Goal: Task Accomplishment & Management: Complete application form

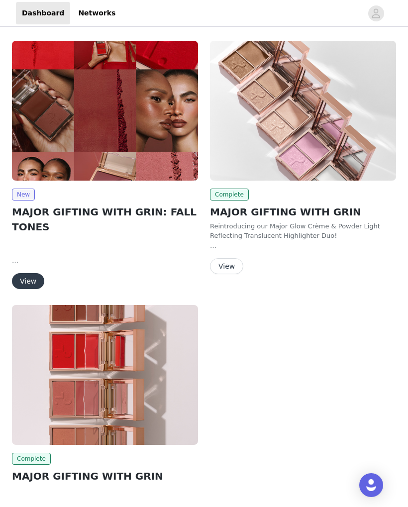
click at [32, 280] on button "View" at bounding box center [28, 281] width 32 height 16
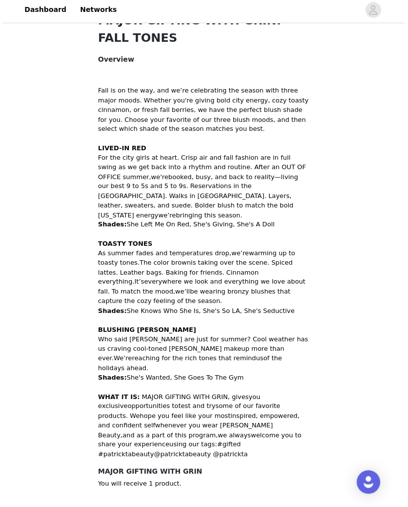
scroll to position [382, 0]
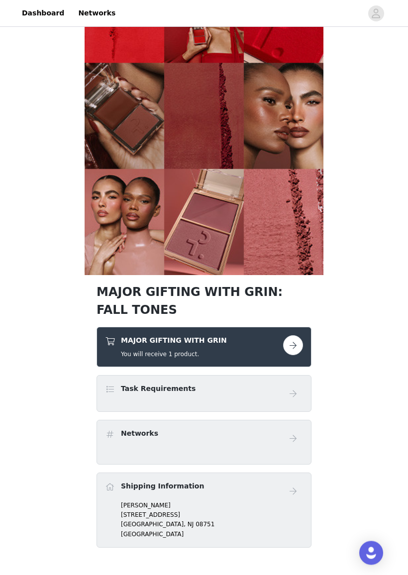
scroll to position [73, 0]
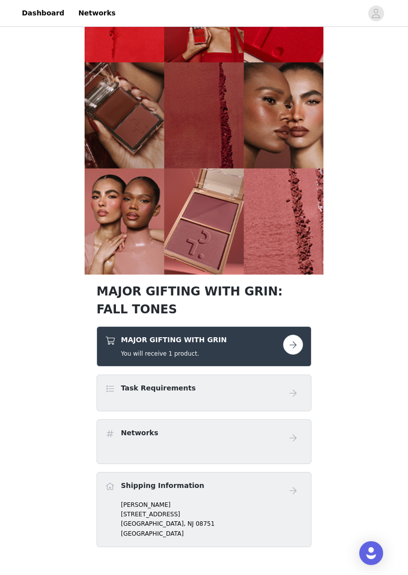
click at [296, 345] on button "button" at bounding box center [293, 345] width 20 height 20
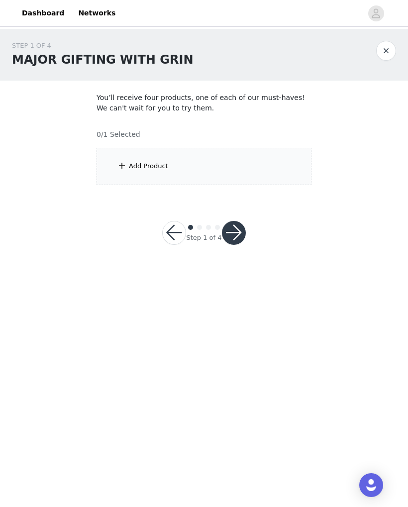
click at [161, 167] on div "Add Product" at bounding box center [148, 166] width 39 height 10
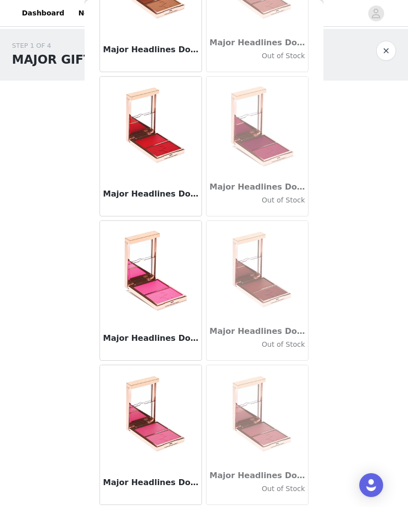
scroll to position [118, 0]
click at [157, 424] on img at bounding box center [151, 415] width 100 height 100
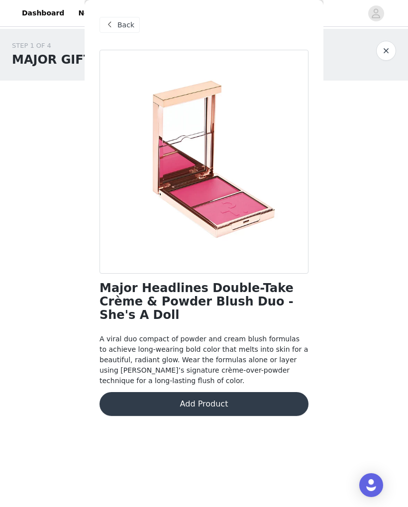
scroll to position [0, 0]
click at [120, 22] on span "Back" at bounding box center [125, 25] width 17 height 10
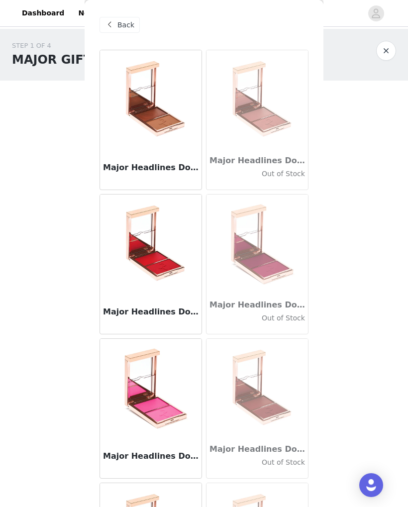
click at [277, 254] on img at bounding box center [257, 245] width 100 height 100
click at [162, 125] on img at bounding box center [151, 100] width 100 height 100
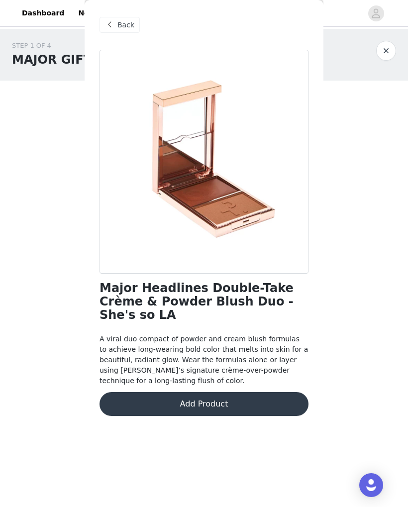
click at [119, 23] on span "Back" at bounding box center [125, 25] width 17 height 10
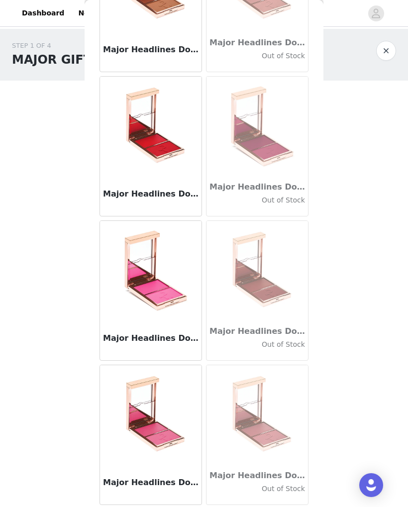
scroll to position [118, 0]
click at [159, 268] on img at bounding box center [151, 271] width 100 height 100
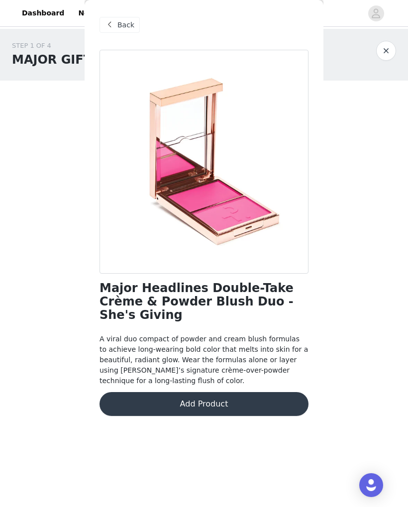
scroll to position [0, 0]
click at [120, 23] on span "Back" at bounding box center [125, 25] width 17 height 10
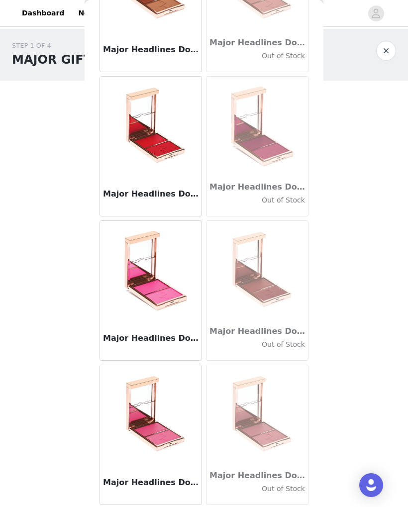
scroll to position [118, 0]
click at [158, 278] on img at bounding box center [151, 271] width 100 height 100
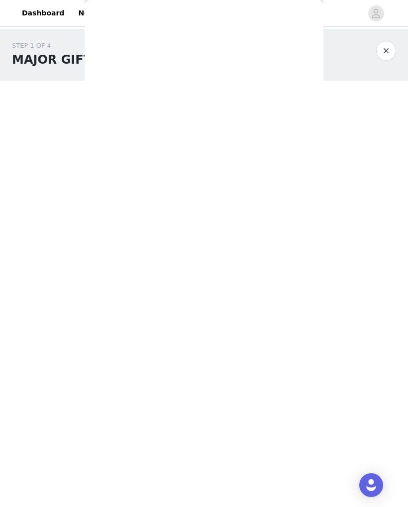
scroll to position [0, 0]
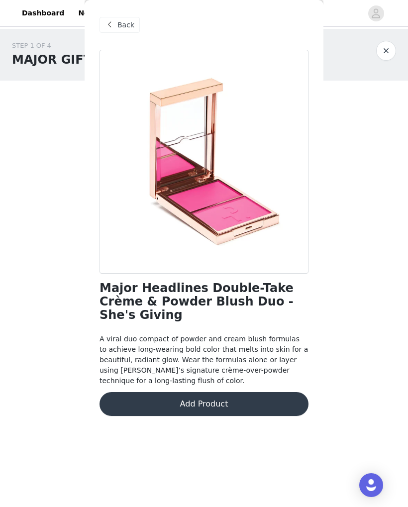
click at [120, 29] on span "Back" at bounding box center [125, 25] width 17 height 10
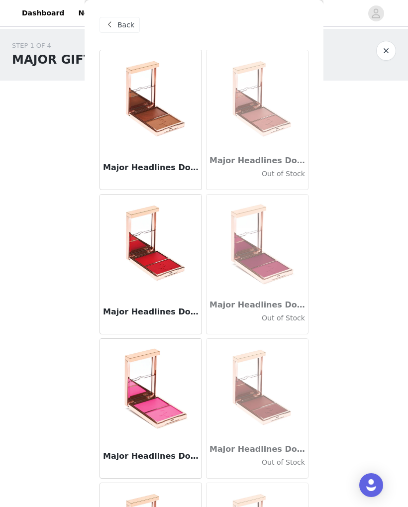
click at [156, 119] on img at bounding box center [151, 100] width 100 height 100
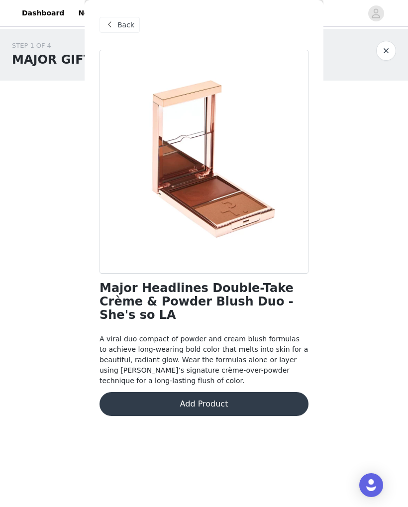
click at [117, 20] on div "Back" at bounding box center [120, 25] width 40 height 16
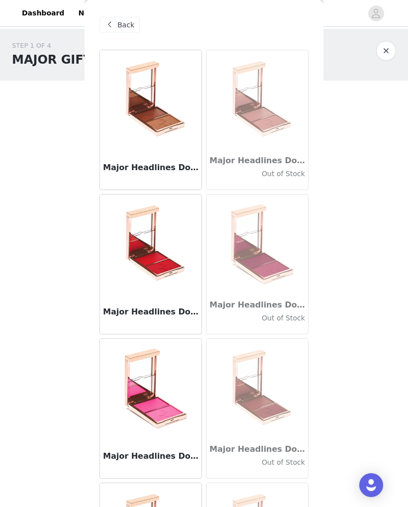
click at [155, 249] on img at bounding box center [151, 245] width 100 height 100
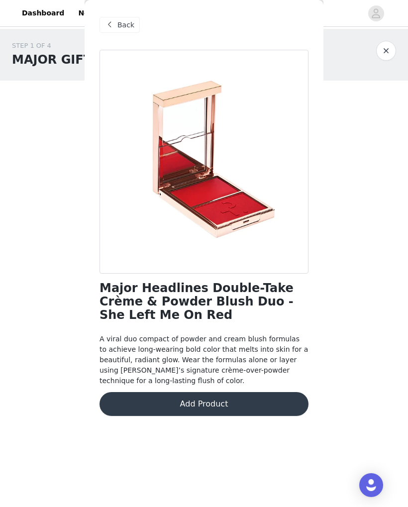
click at [126, 23] on span "Back" at bounding box center [125, 25] width 17 height 10
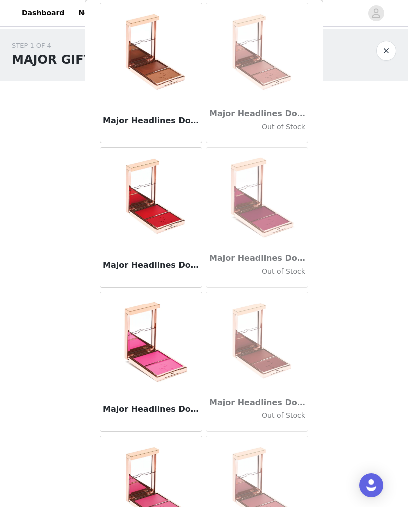
scroll to position [27, 0]
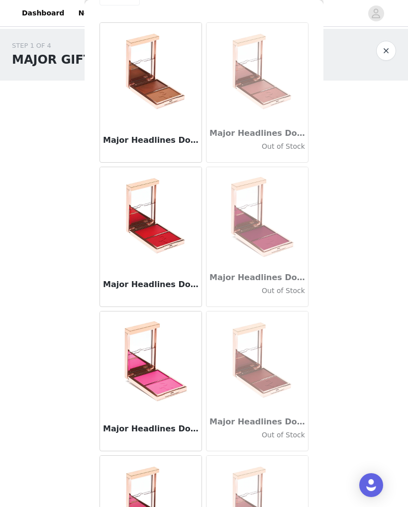
click at [158, 216] on img at bounding box center [151, 217] width 100 height 100
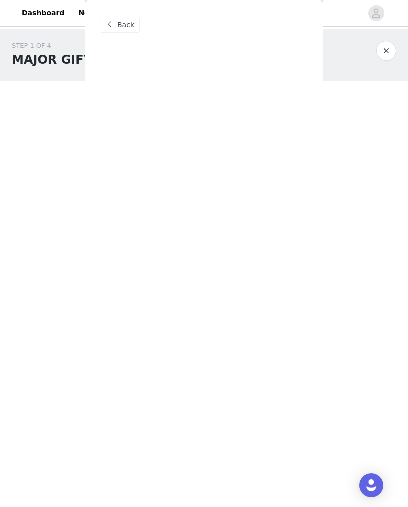
scroll to position [0, 0]
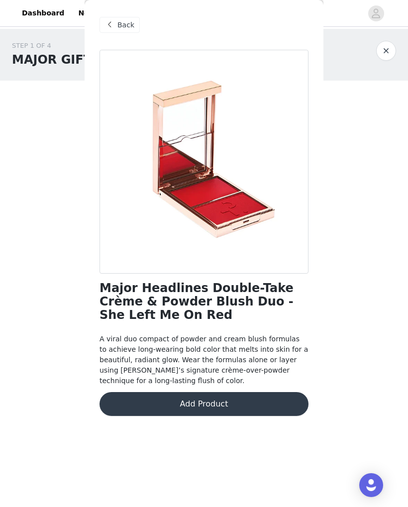
click at [223, 400] on button "Add Product" at bounding box center [204, 404] width 209 height 24
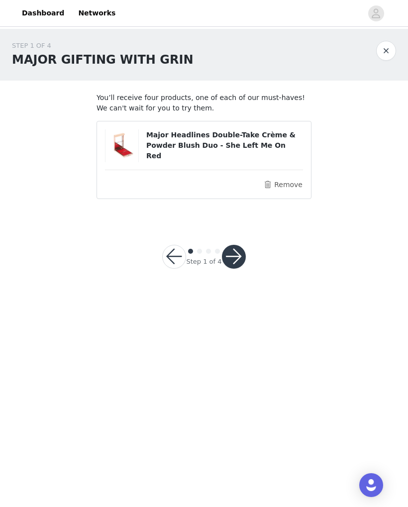
click at [239, 258] on button "button" at bounding box center [234, 257] width 24 height 24
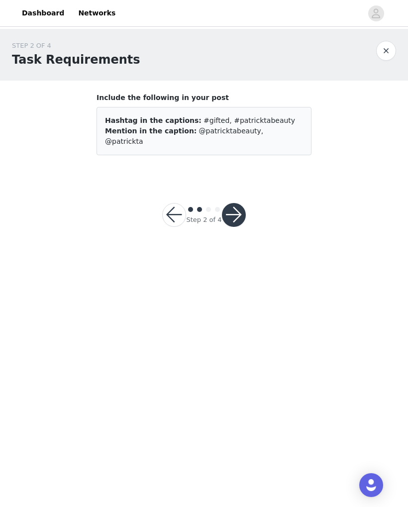
click at [234, 210] on button "button" at bounding box center [234, 215] width 24 height 24
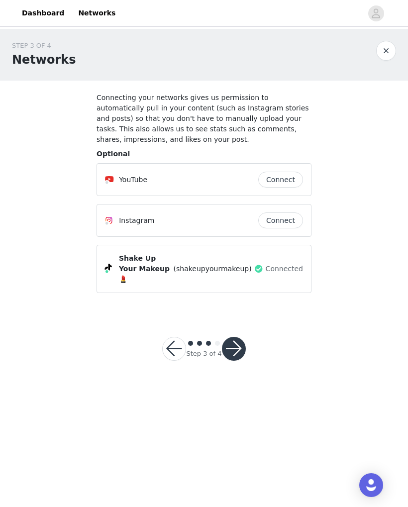
click at [237, 339] on button "button" at bounding box center [234, 349] width 24 height 24
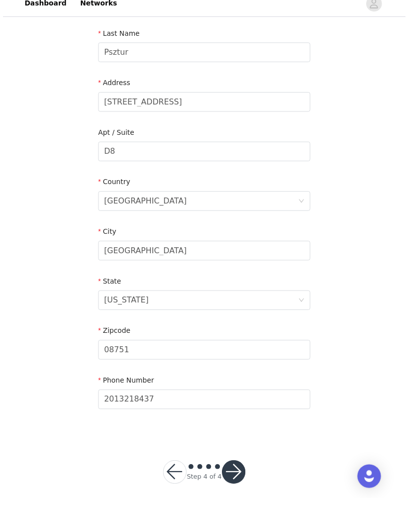
scroll to position [171, 0]
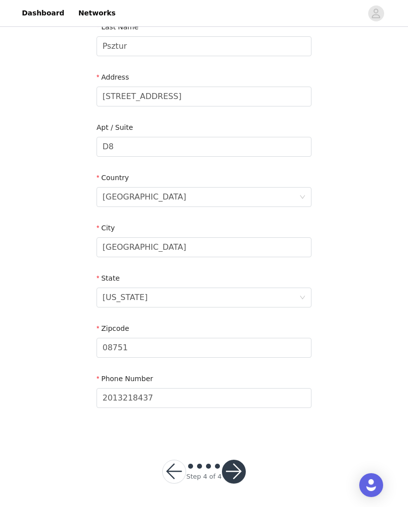
click at [235, 474] on button "button" at bounding box center [234, 472] width 24 height 24
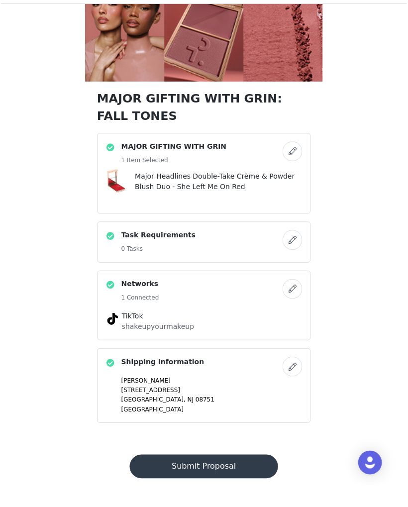
scroll to position [267, 0]
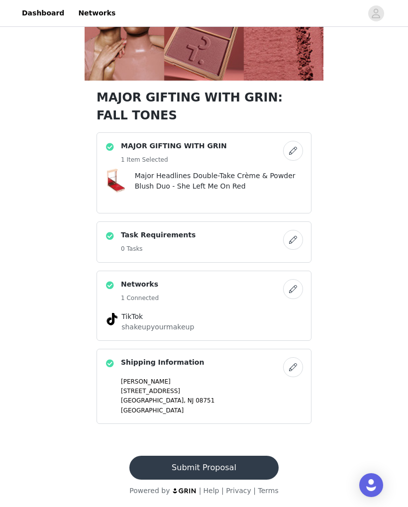
click at [212, 468] on button "Submit Proposal" at bounding box center [203, 468] width 149 height 24
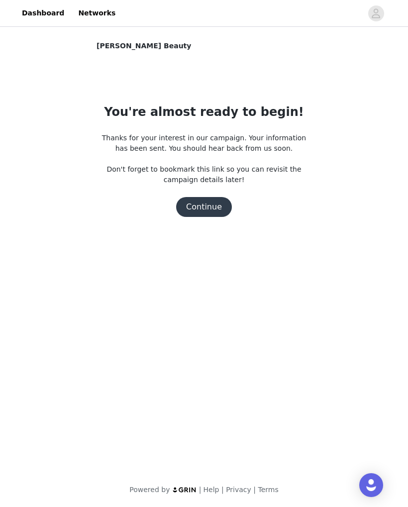
click at [211, 209] on button "Continue" at bounding box center [204, 207] width 56 height 20
